Goal: Transaction & Acquisition: Book appointment/travel/reservation

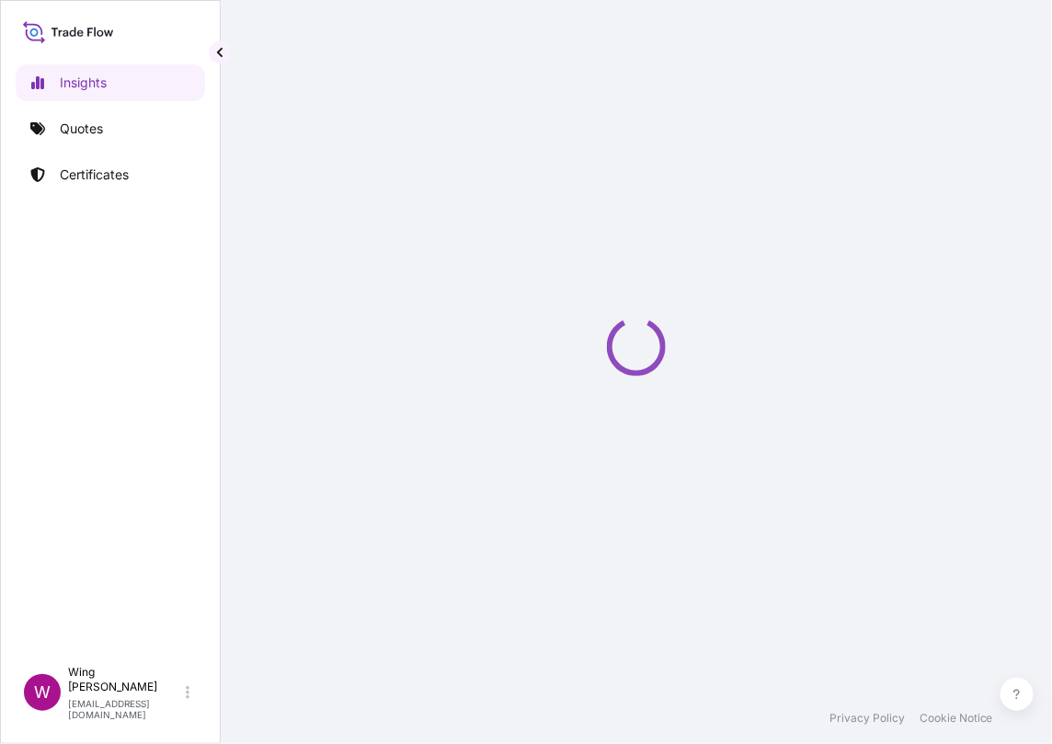
select select "2025"
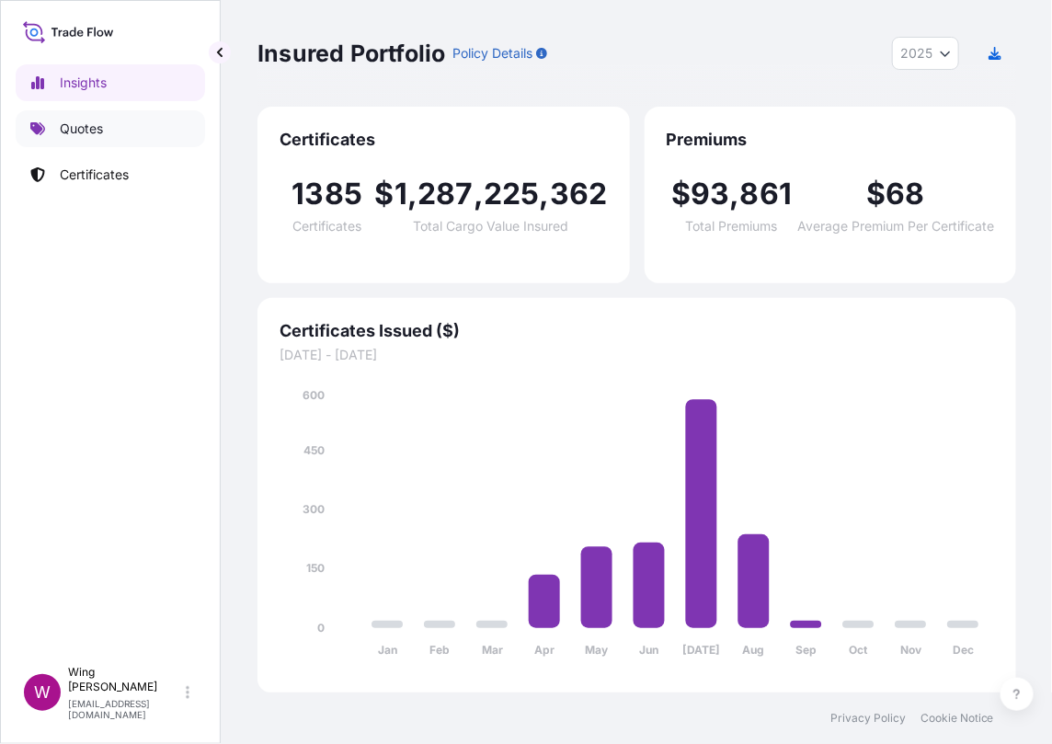
click at [95, 128] on p "Quotes" at bounding box center [81, 129] width 43 height 18
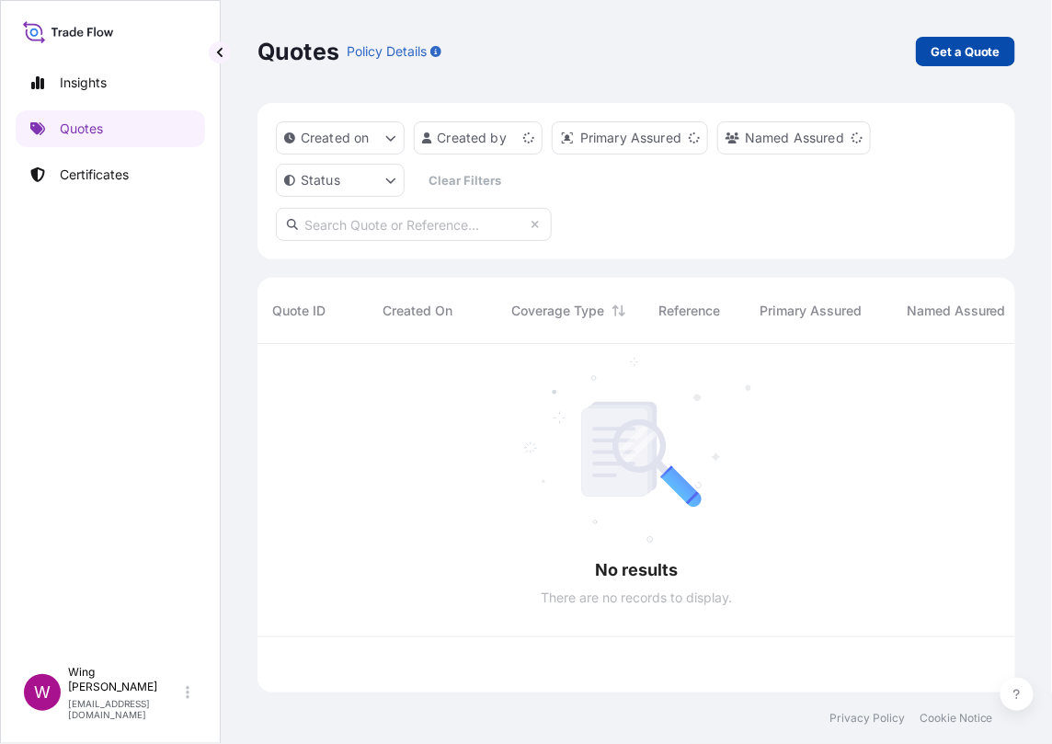
scroll to position [340, 739]
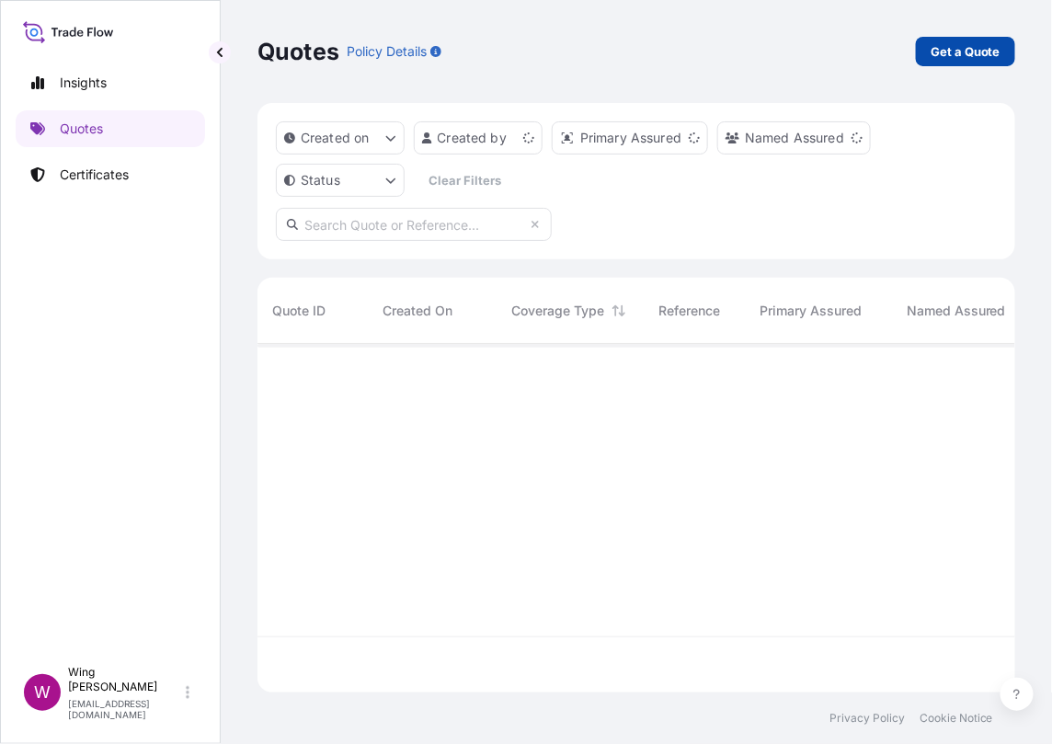
click at [957, 51] on p "Get a Quote" at bounding box center [966, 51] width 70 height 18
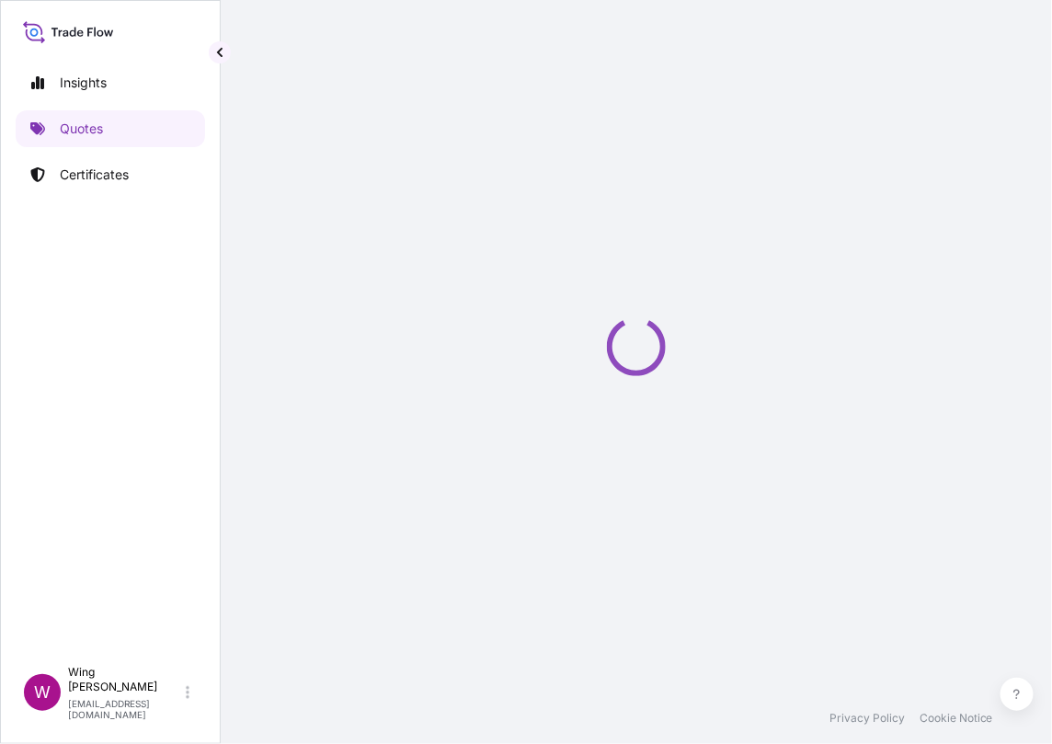
select select "AIR"
select select "27"
select select "Transit"
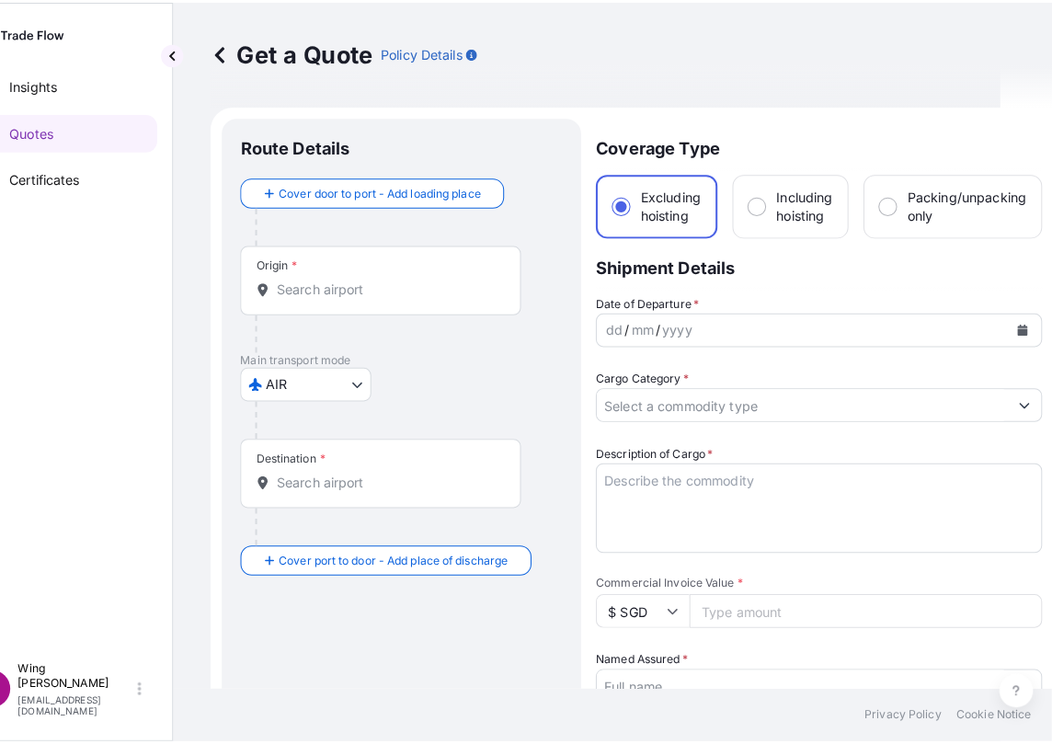
scroll to position [29, 0]
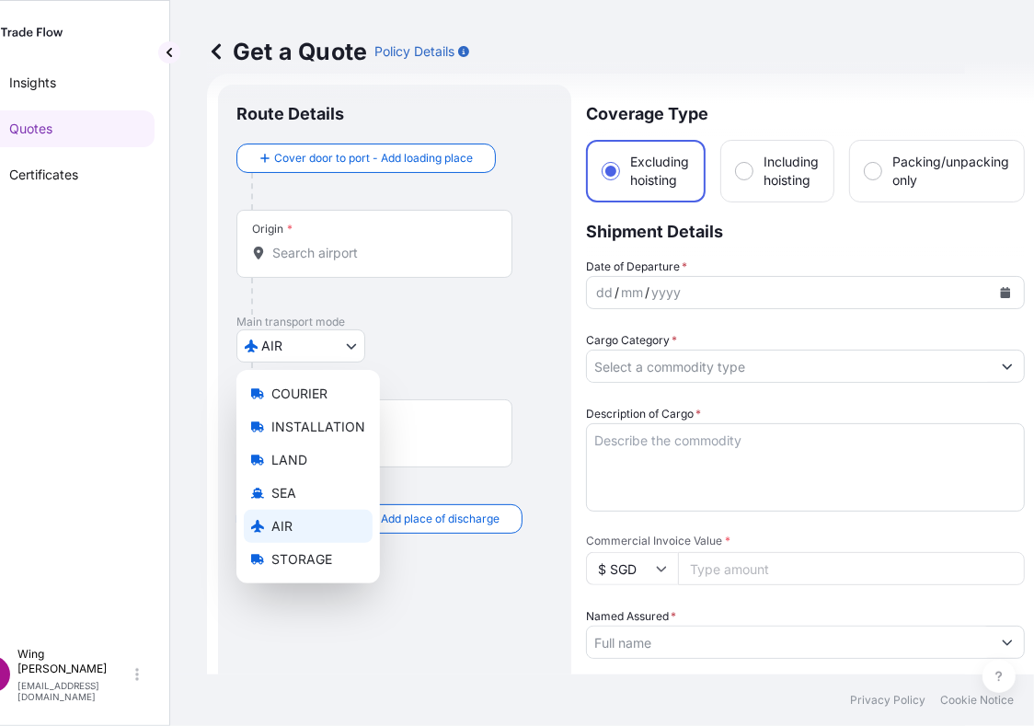
click at [334, 361] on body "Insights Quotes Certificates W Wing Lee [EMAIL_ADDRESS][DOMAIN_NAME] Get a Quot…" at bounding box center [456, 363] width 1015 height 726
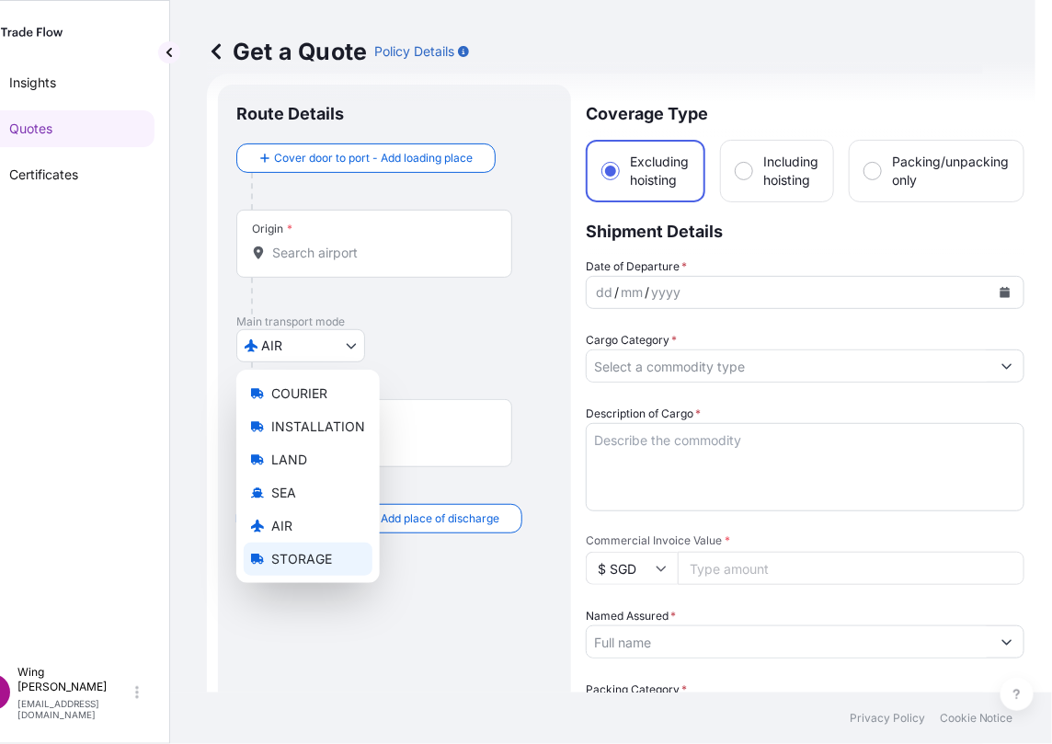
click at [291, 552] on span "STORAGE" at bounding box center [301, 559] width 61 height 18
select select "STORAGE"
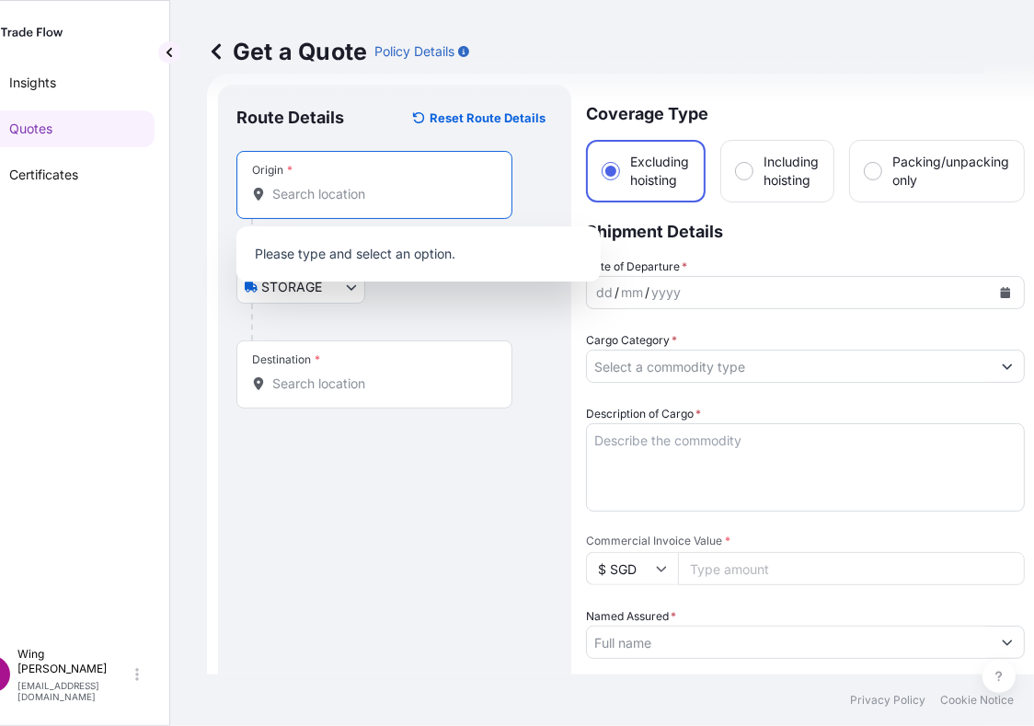
click at [391, 195] on input "Origin *" at bounding box center [380, 194] width 217 height 18
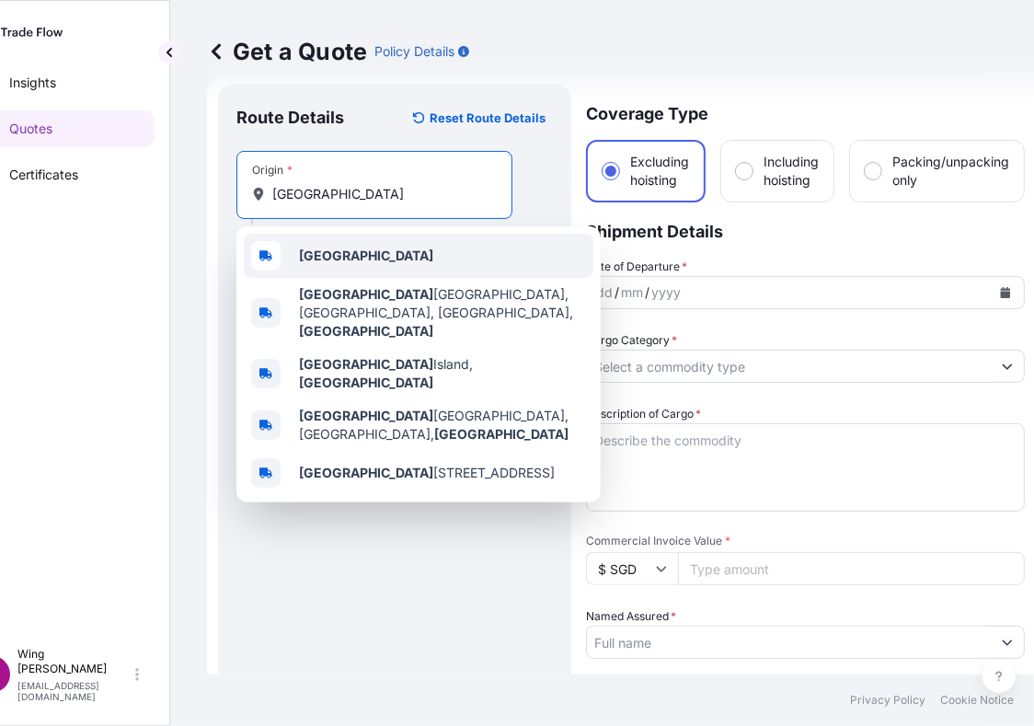
click at [338, 251] on b "[GEOGRAPHIC_DATA]" at bounding box center [366, 255] width 134 height 16
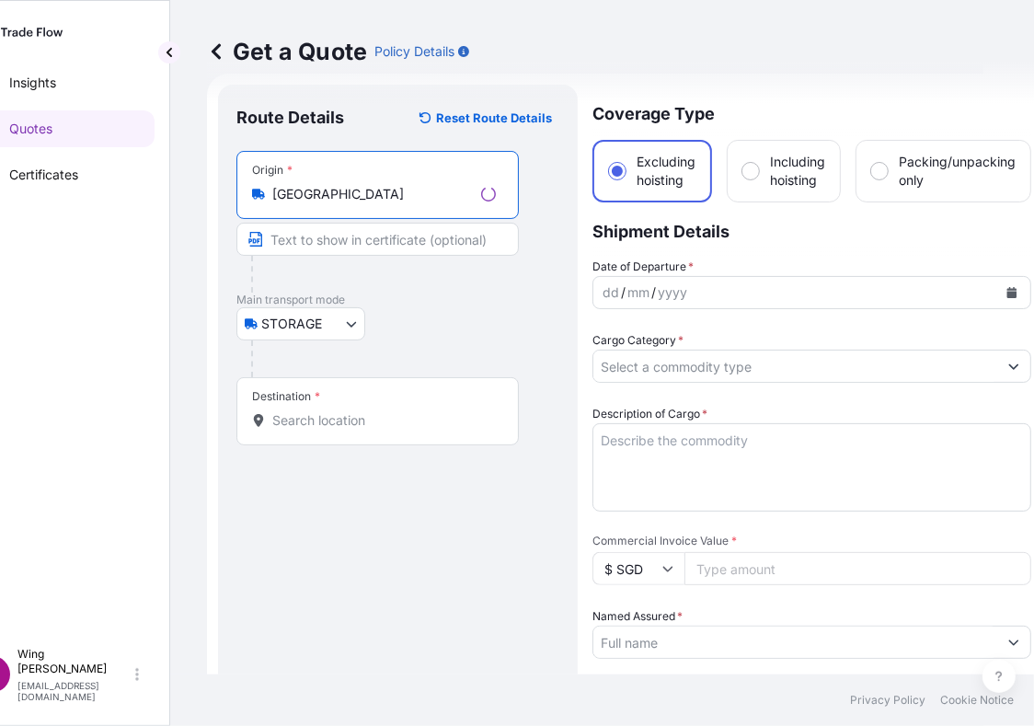
type input "[GEOGRAPHIC_DATA]"
click at [347, 424] on input "Destination *" at bounding box center [383, 420] width 223 height 18
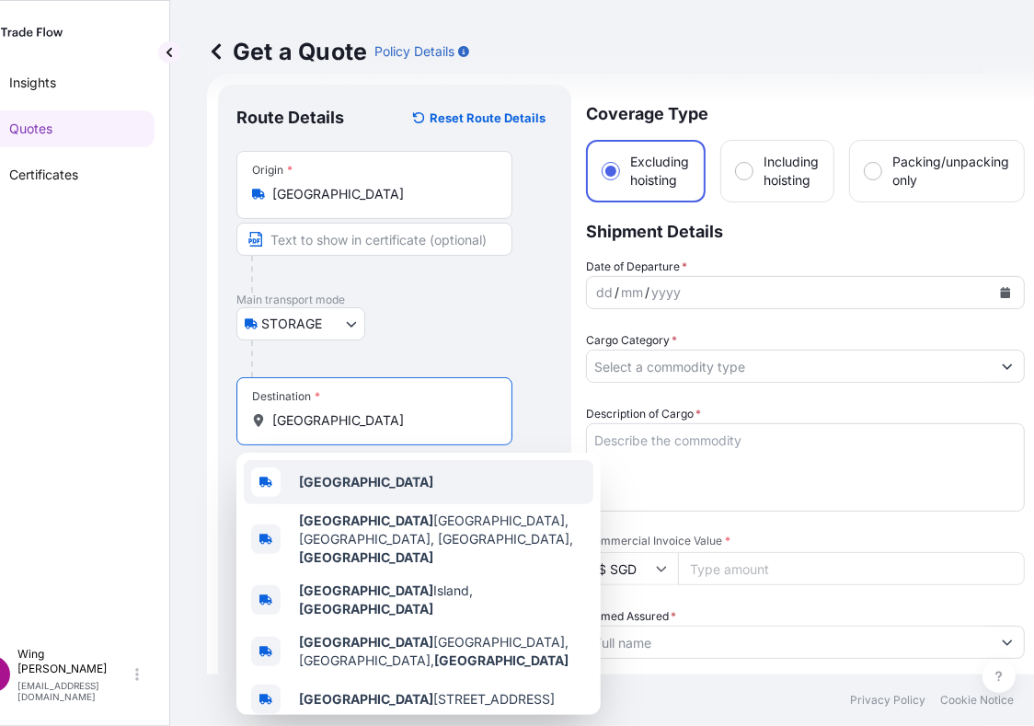
click at [336, 490] on span "[GEOGRAPHIC_DATA]" at bounding box center [366, 482] width 134 height 18
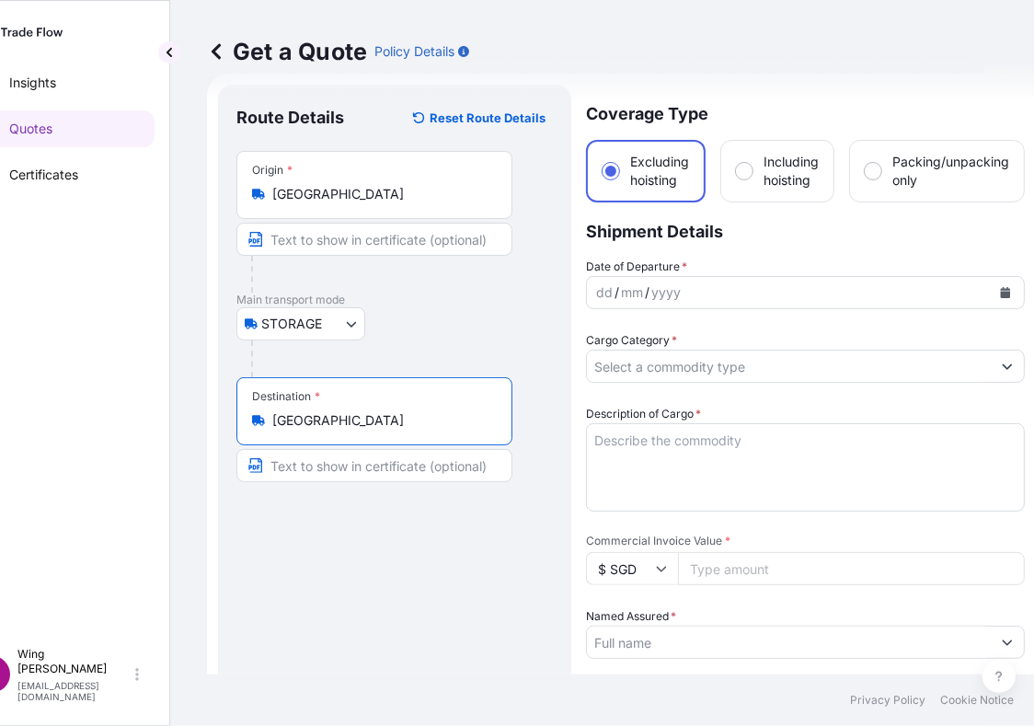
type input "[GEOGRAPHIC_DATA]"
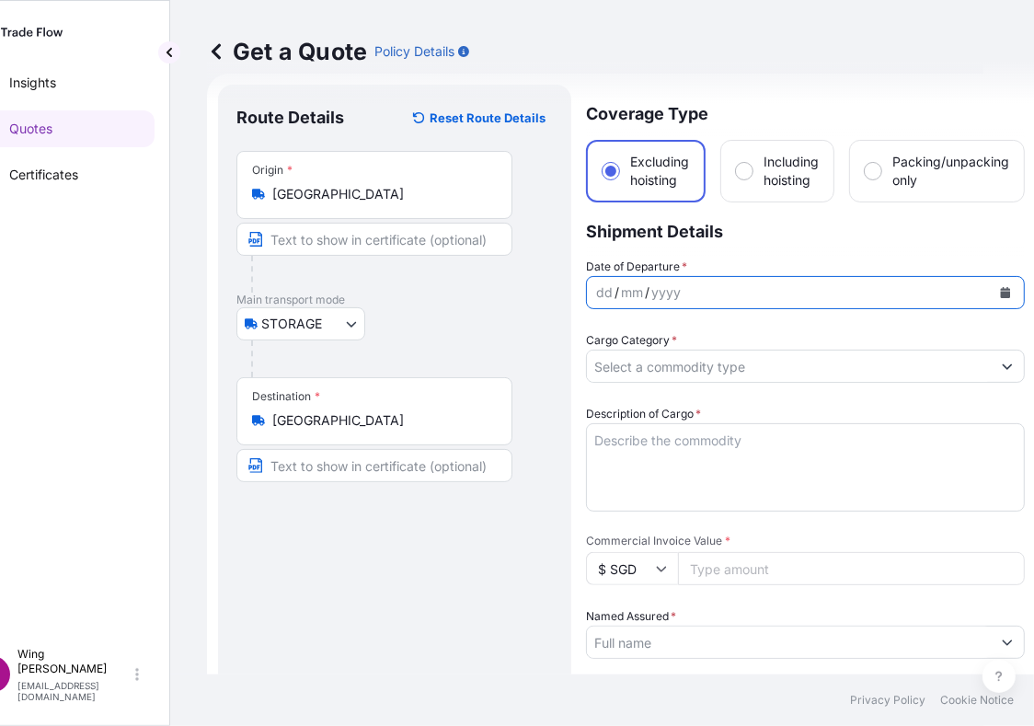
click at [1004, 288] on icon "Calendar" at bounding box center [1006, 292] width 10 height 11
